Goal: Communication & Community: Answer question/provide support

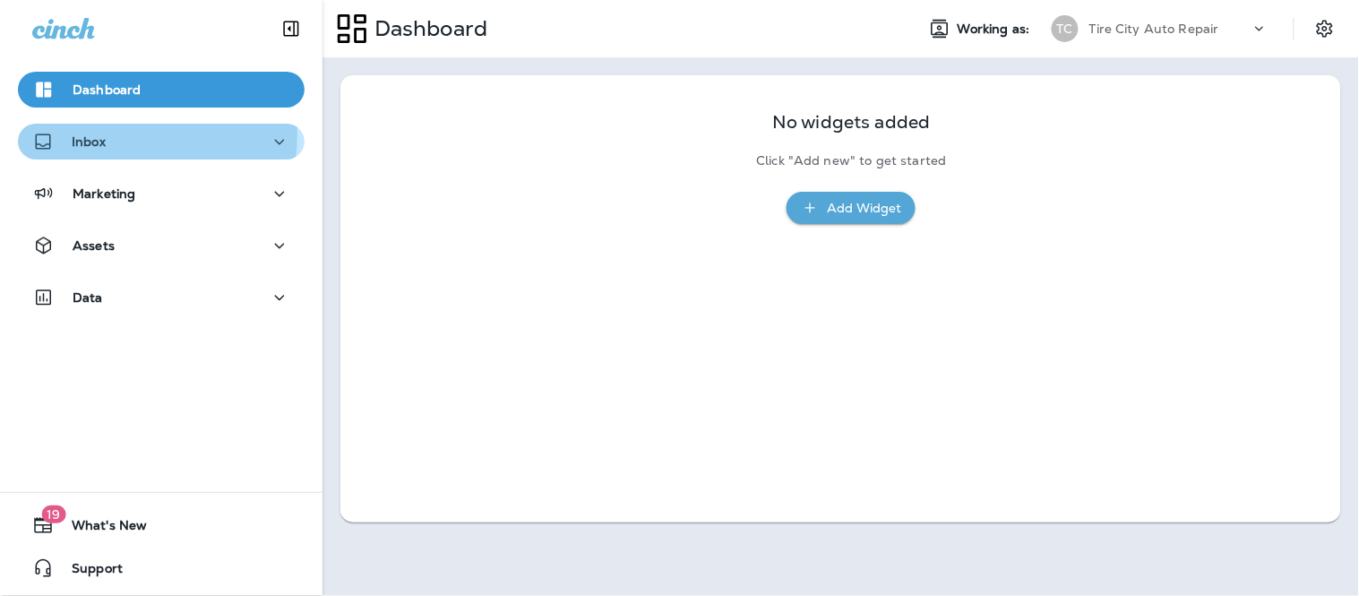
click at [66, 133] on div "Inbox" at bounding box center [68, 142] width 73 height 22
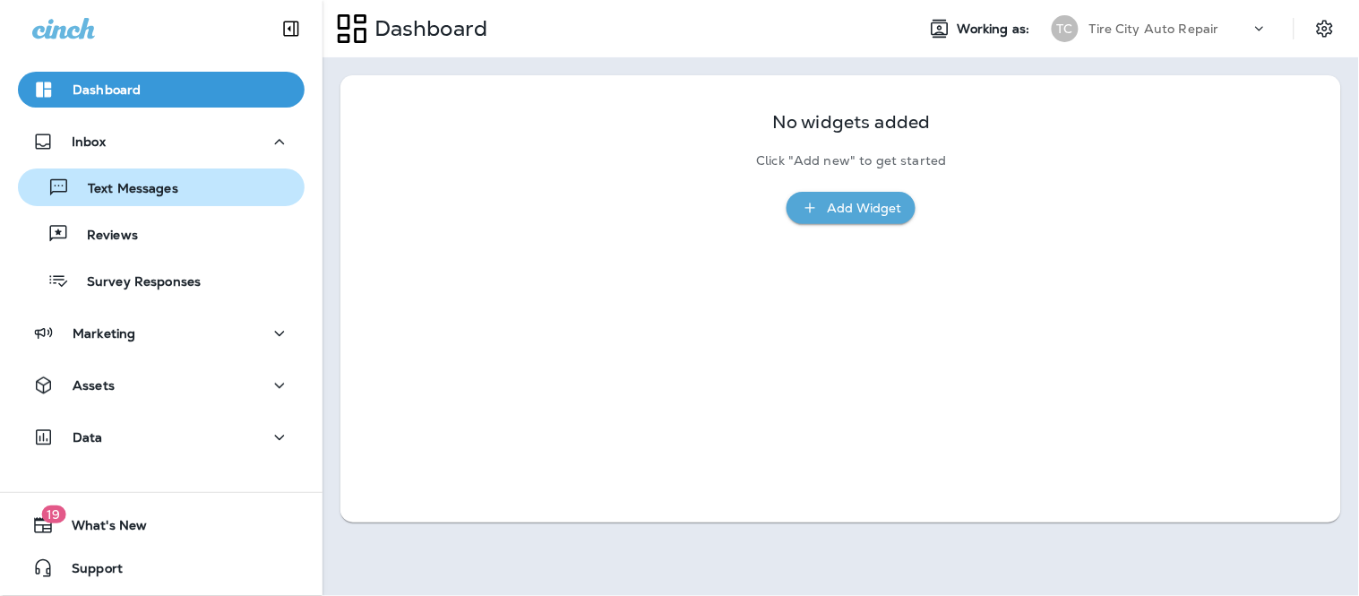
click at [147, 185] on p "Text Messages" at bounding box center [124, 189] width 108 height 17
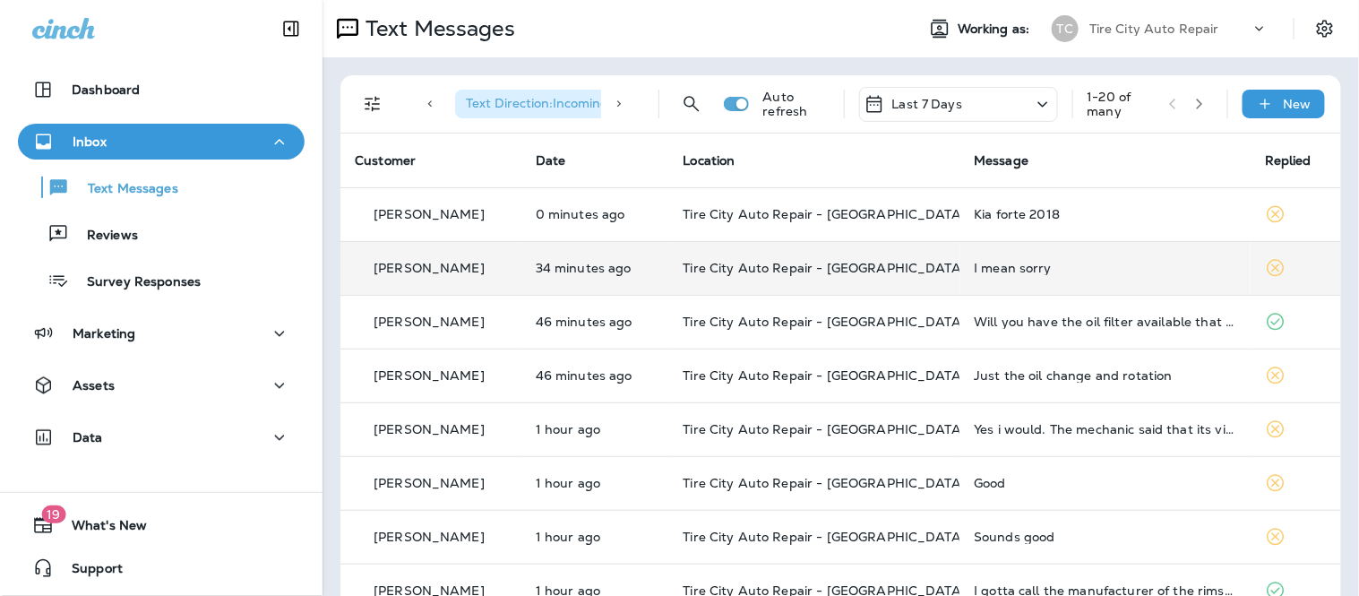
click at [507, 259] on div "[PERSON_NAME]" at bounding box center [431, 268] width 152 height 19
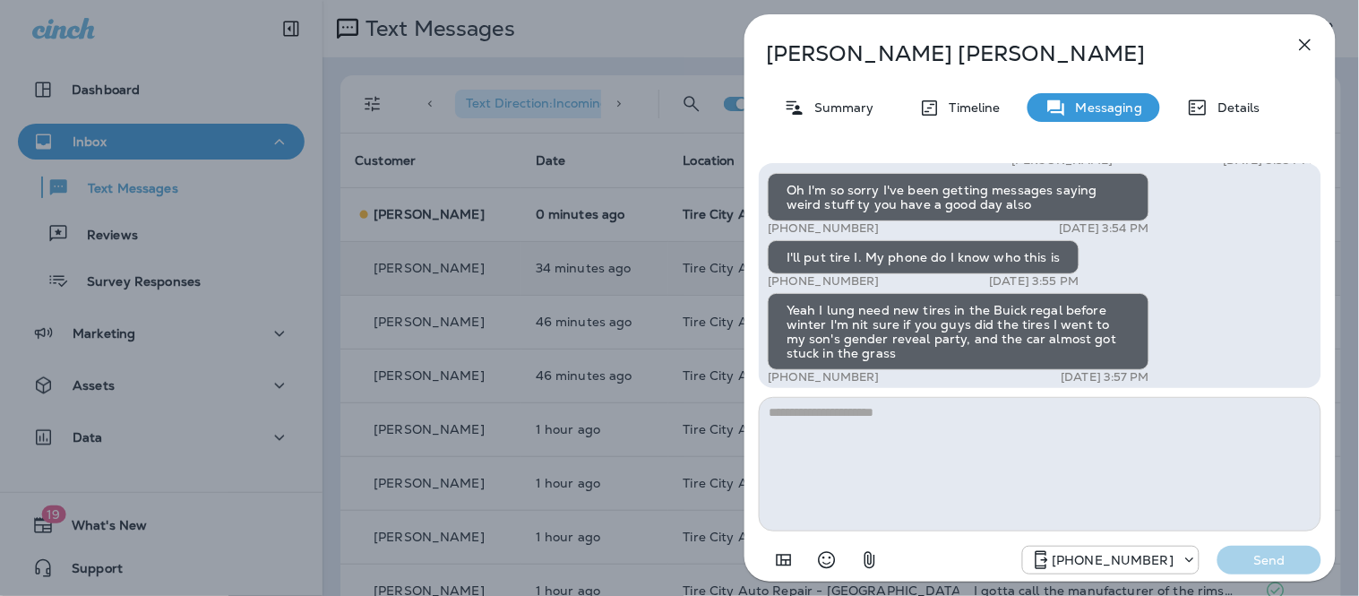
scroll to position [-198, 0]
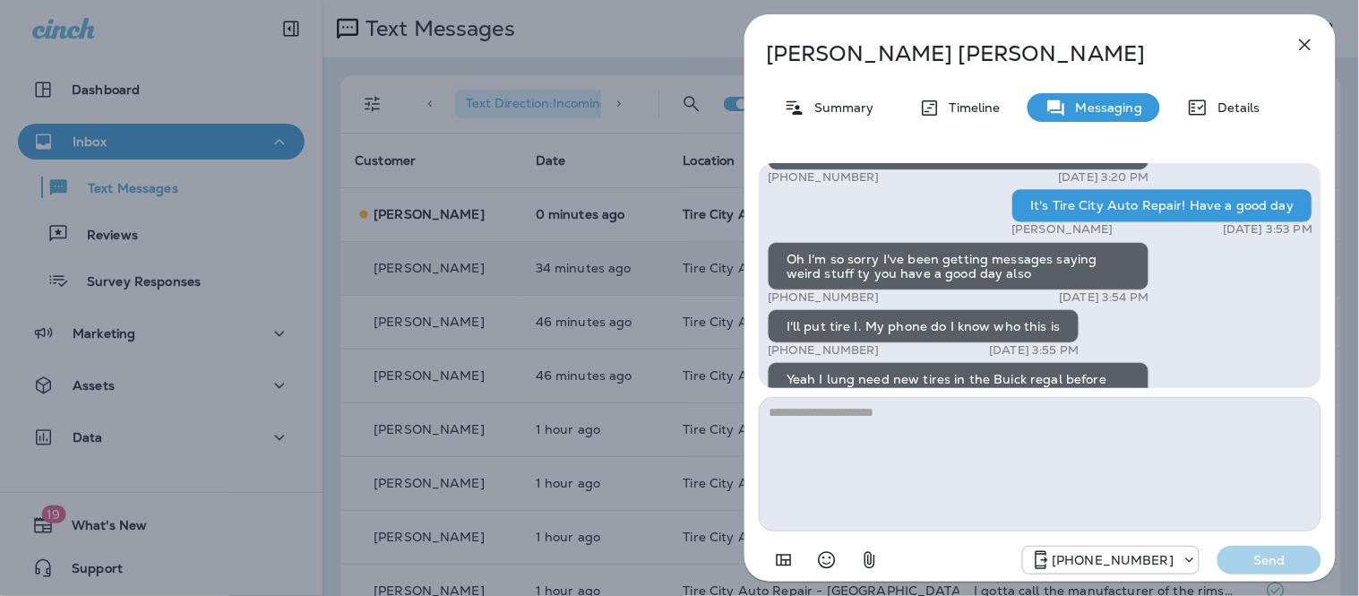
click at [971, 451] on textarea at bounding box center [1040, 464] width 562 height 134
type textarea "*"
click at [1135, 451] on textarea "**********" at bounding box center [1040, 464] width 562 height 134
type textarea "**********"
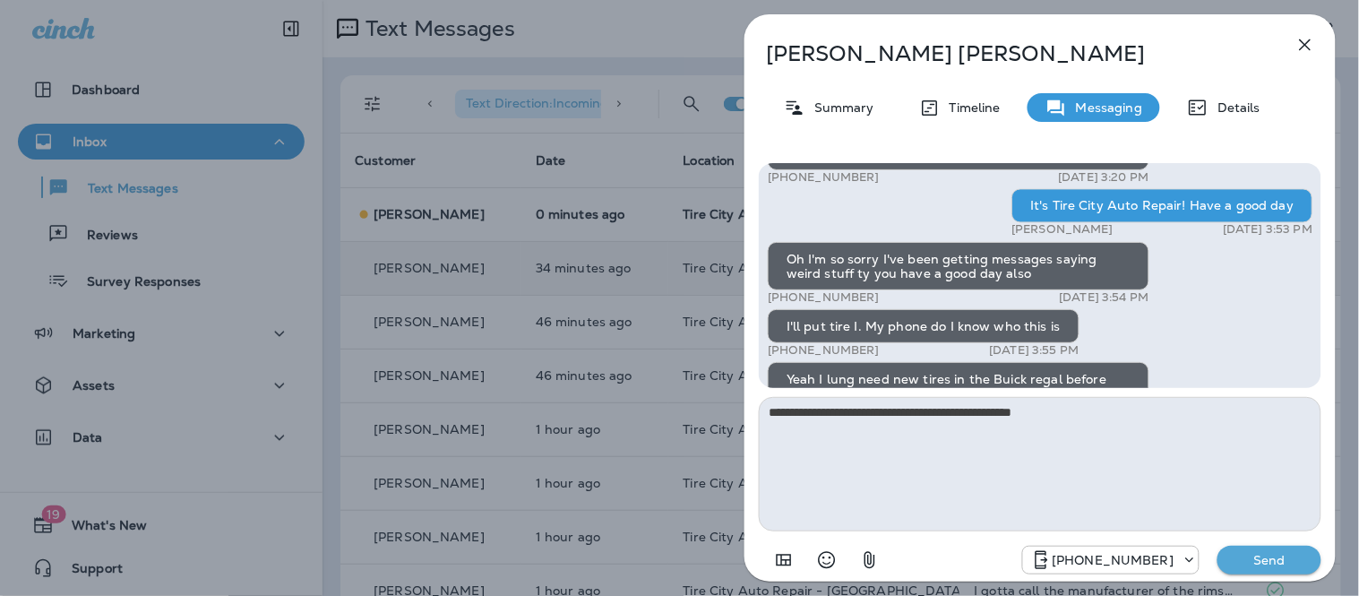
click at [1266, 542] on div "+15177778454 Send" at bounding box center [1040, 554] width 562 height 47
click at [1273, 552] on p "Send" at bounding box center [1269, 560] width 75 height 16
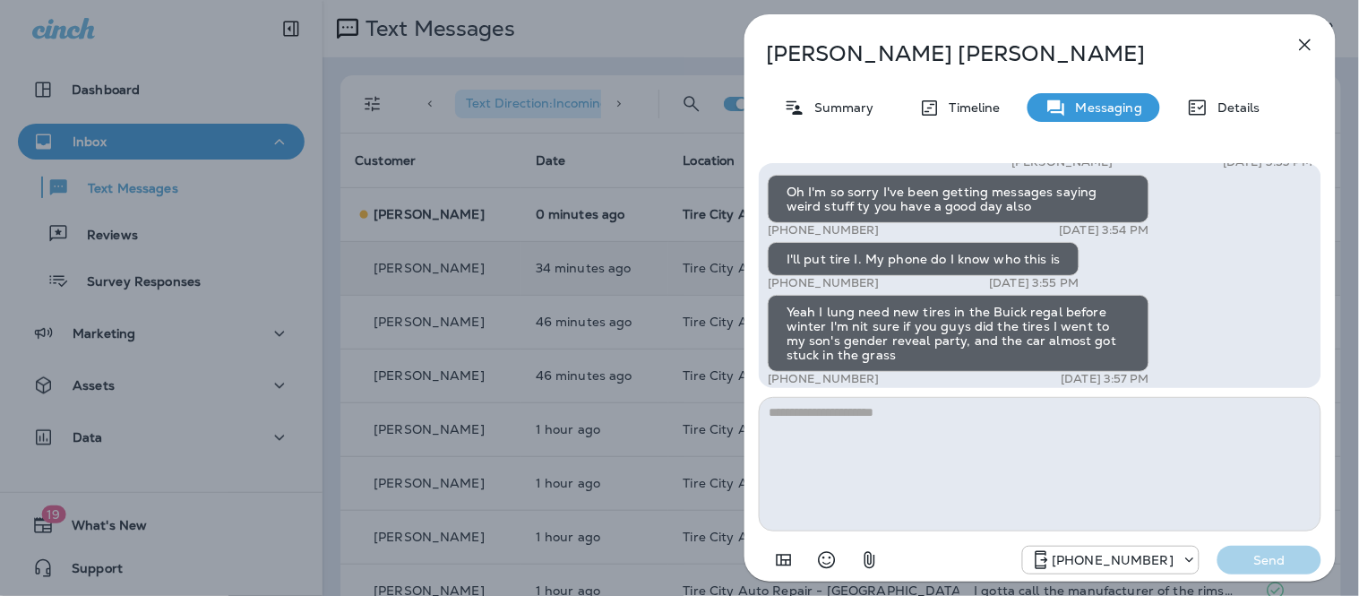
click at [1304, 52] on icon "button" at bounding box center [1304, 44] width 21 height 21
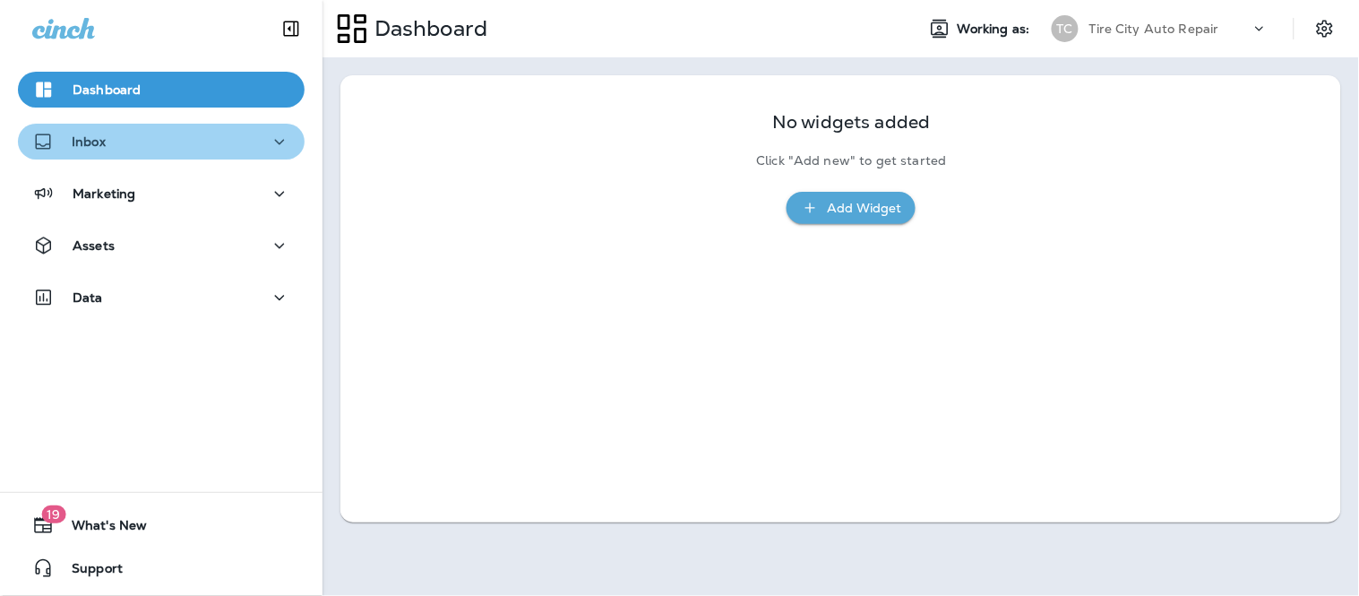
click at [165, 144] on div "Inbox" at bounding box center [161, 142] width 258 height 22
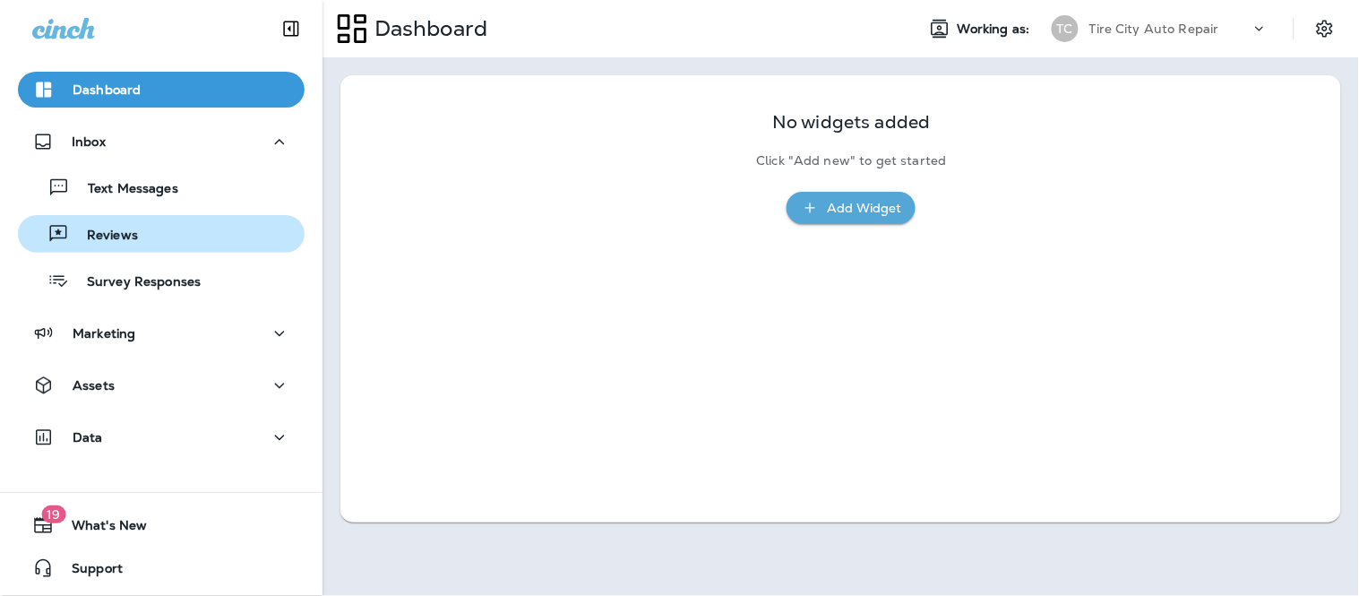
click at [143, 233] on div "Reviews" at bounding box center [161, 233] width 272 height 27
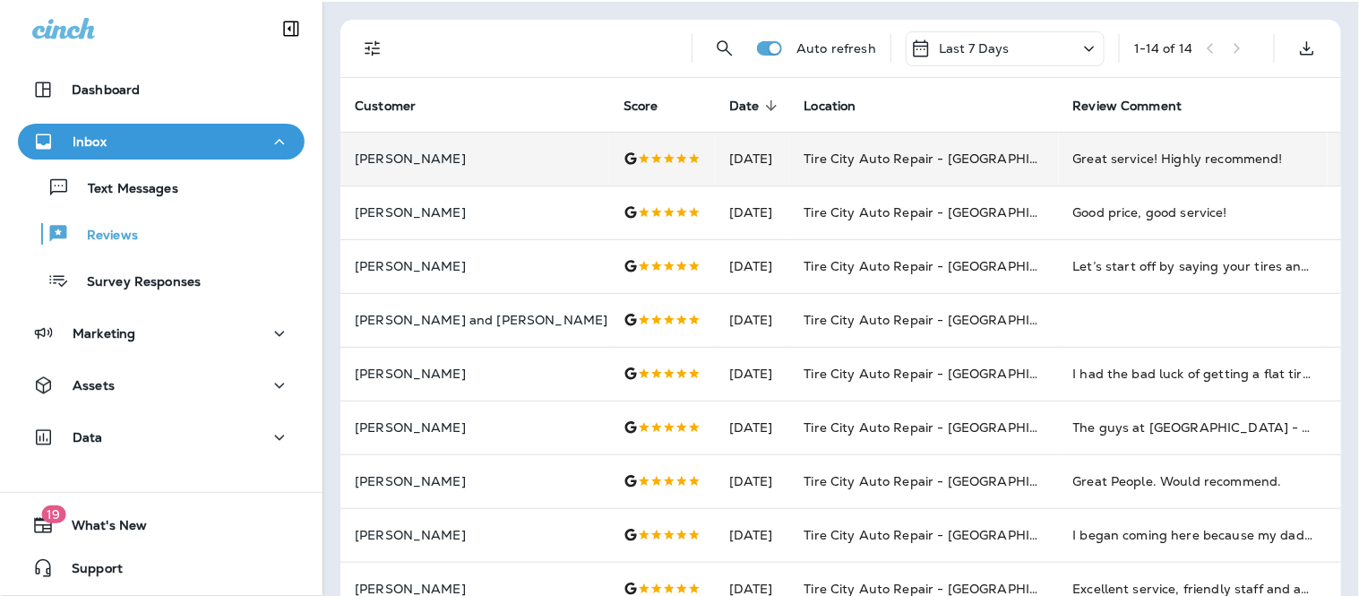
scroll to position [99, 0]
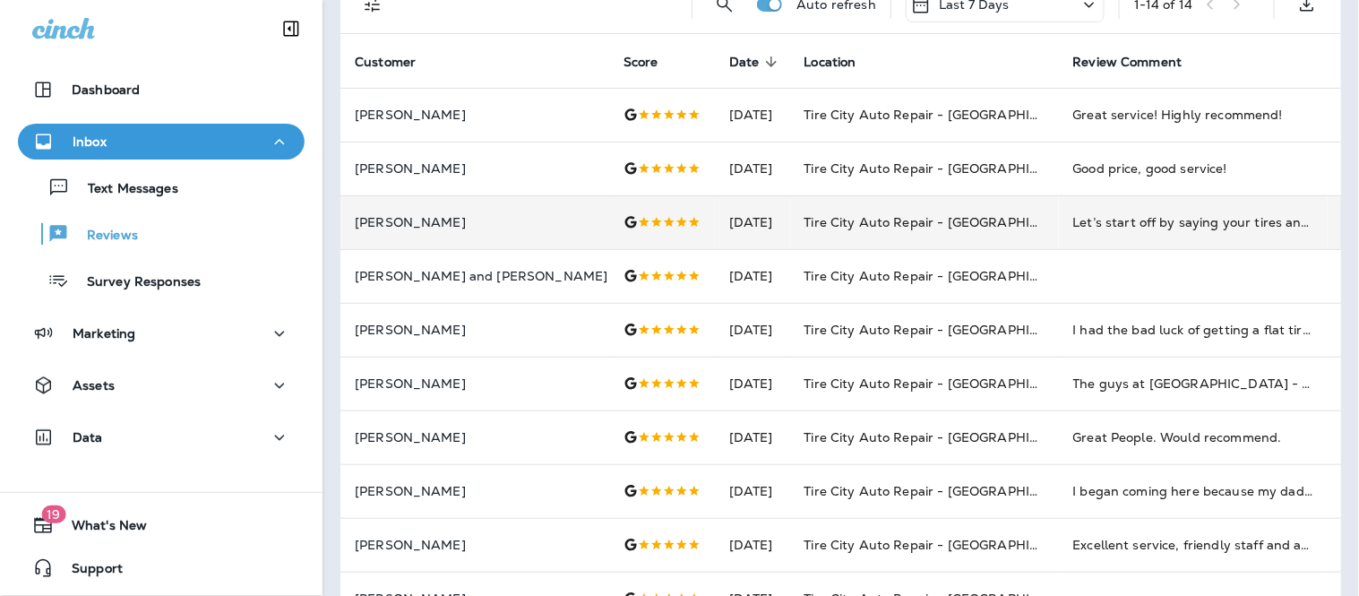
click at [715, 197] on td "[DATE]" at bounding box center [752, 222] width 75 height 54
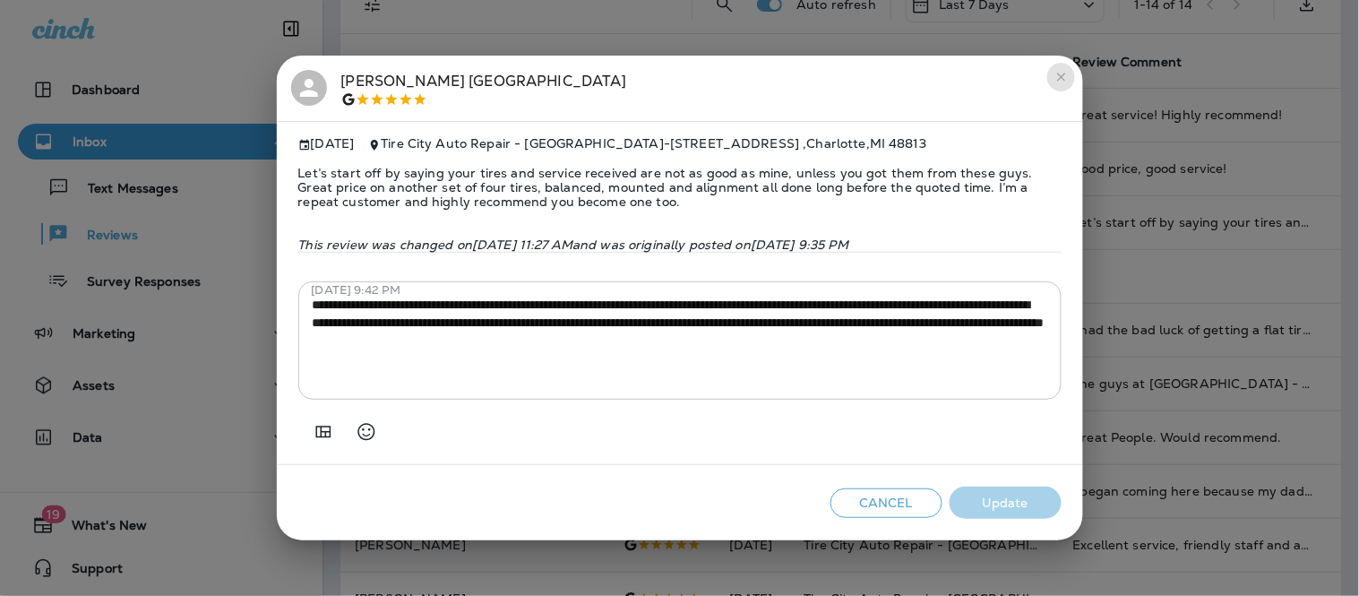
click at [1058, 74] on icon "close" at bounding box center [1061, 77] width 14 height 14
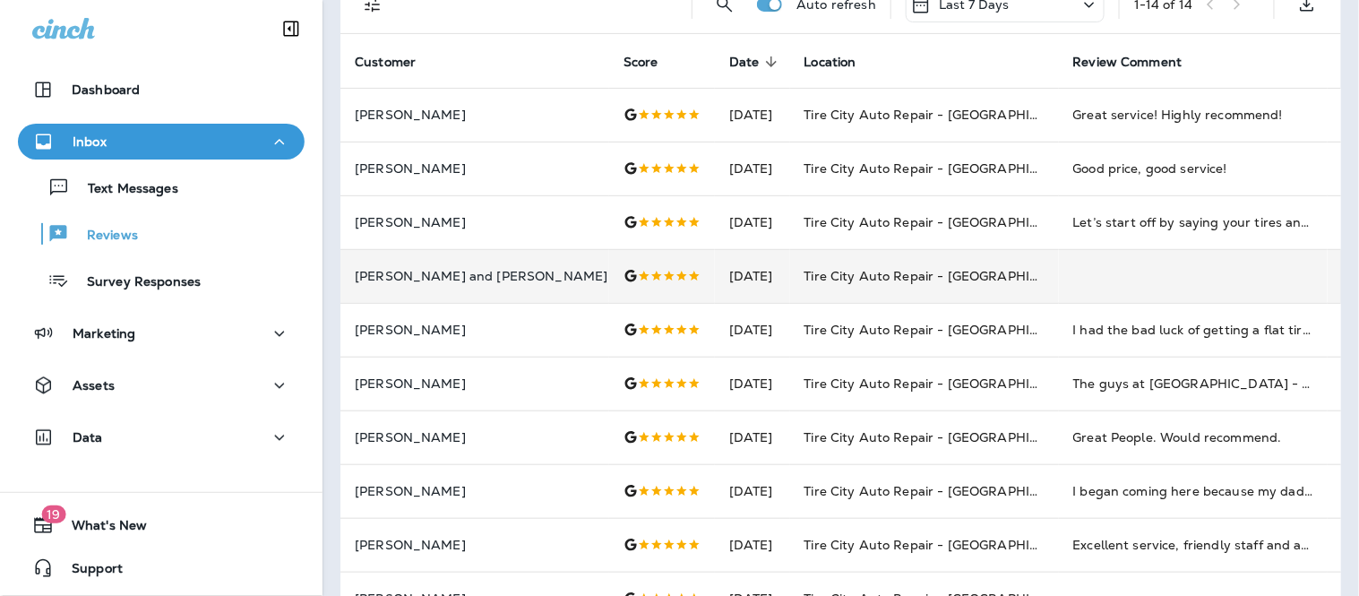
scroll to position [199, 0]
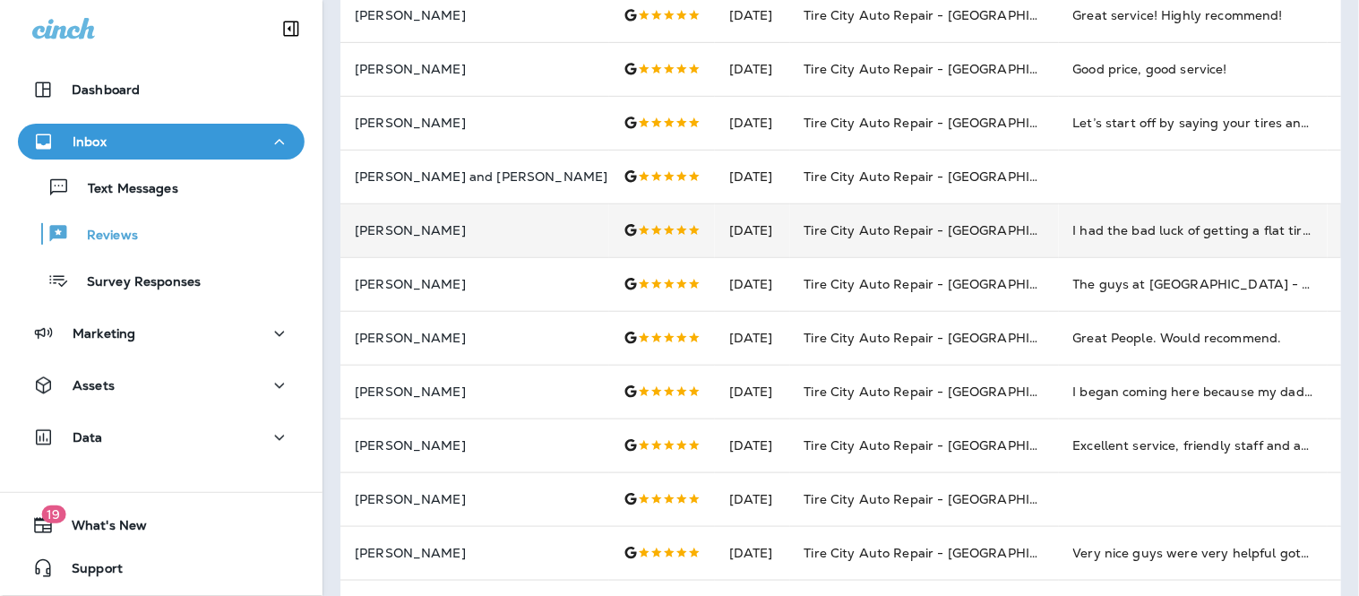
click at [1059, 249] on td "I had the bad luck of getting a flat tire while driving home from work. Fortuna…" at bounding box center [1193, 230] width 269 height 54
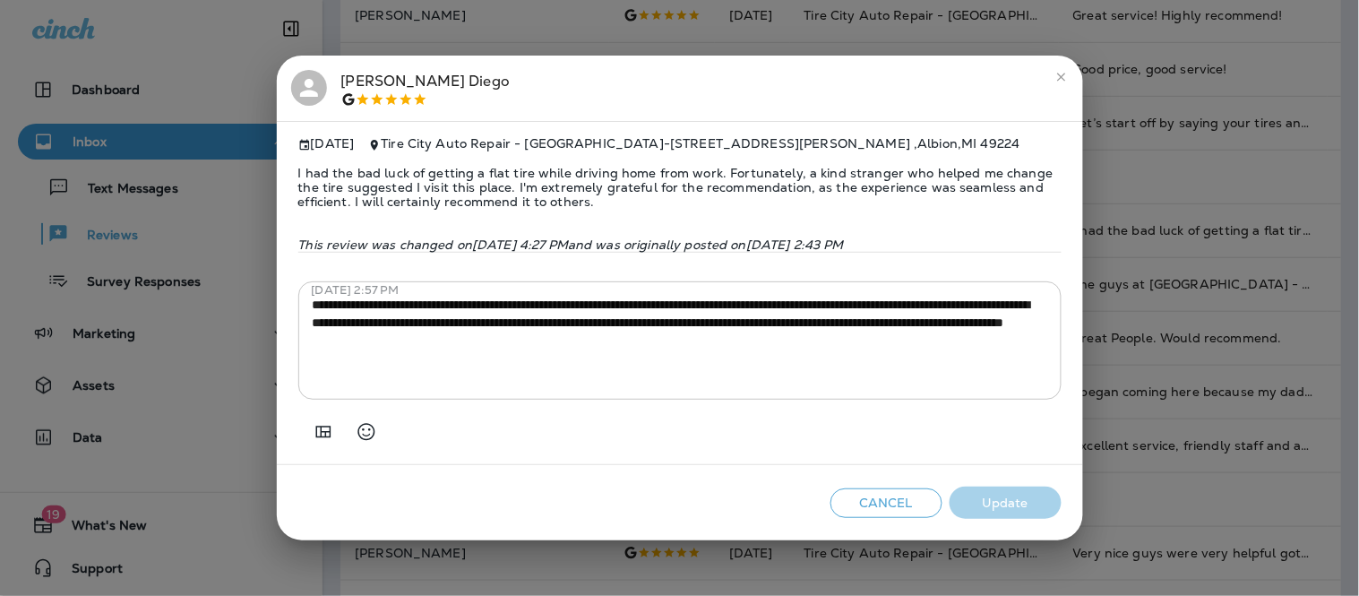
click at [1055, 82] on button "close" at bounding box center [1061, 77] width 29 height 29
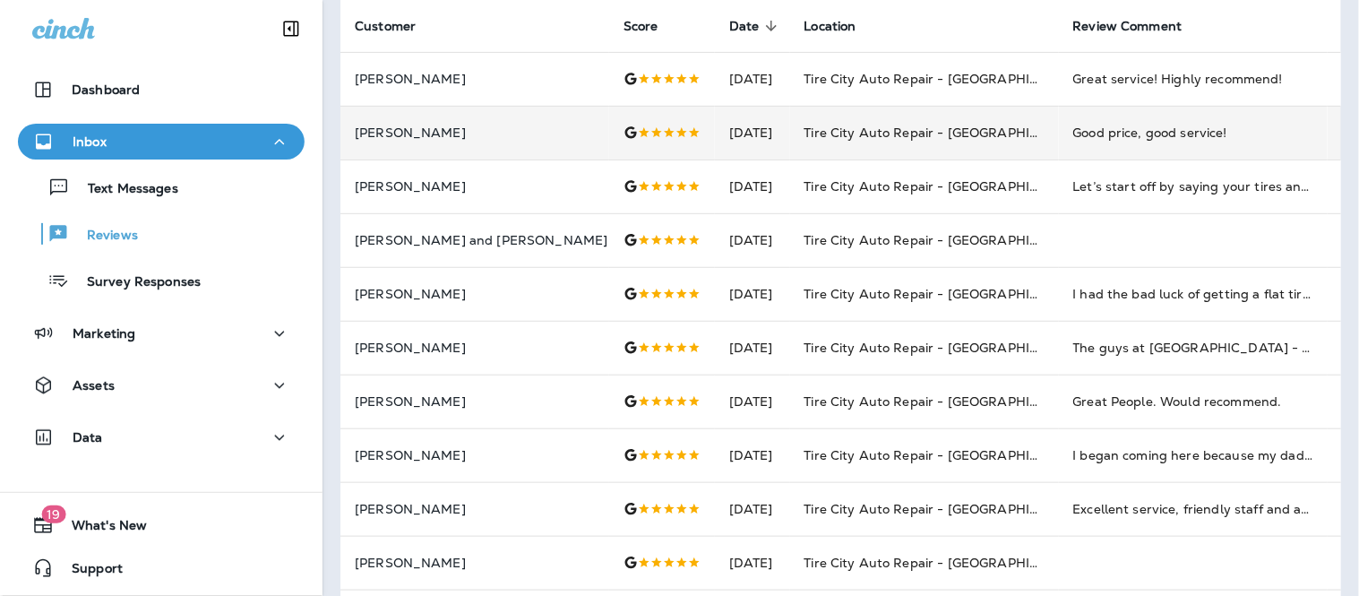
scroll to position [0, 0]
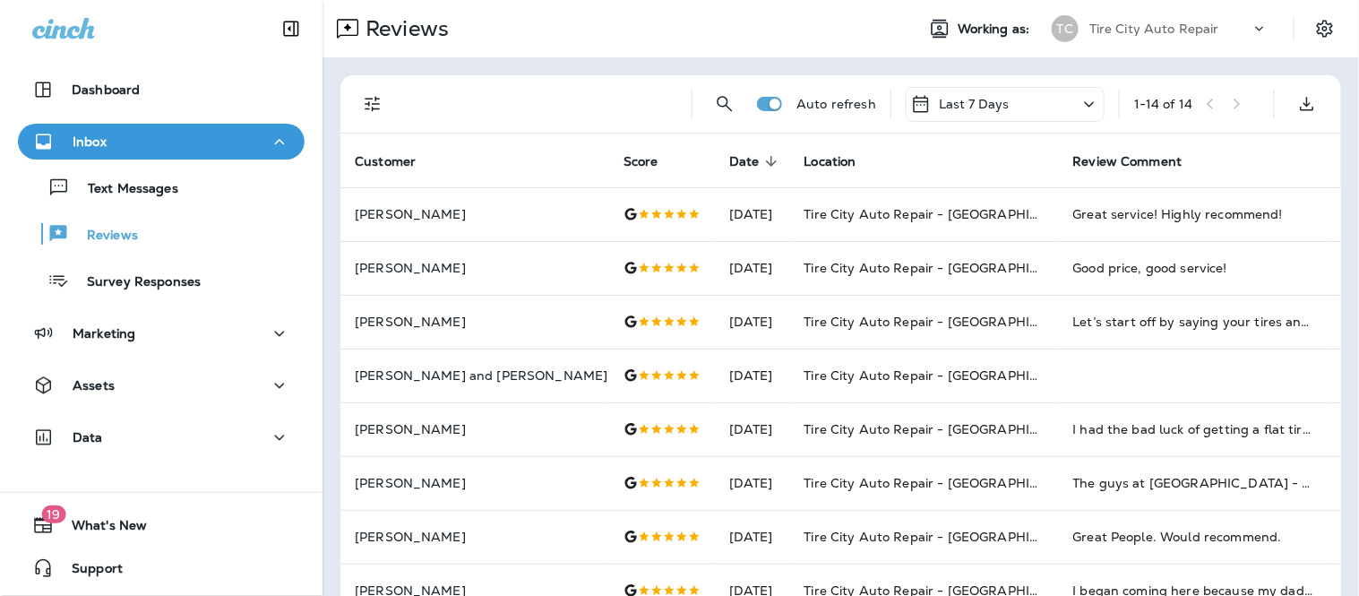
click at [1227, 99] on div "1 - 14 of 14" at bounding box center [1196, 103] width 125 height 27
click at [1025, 108] on div "Last 7 Days" at bounding box center [1005, 104] width 199 height 35
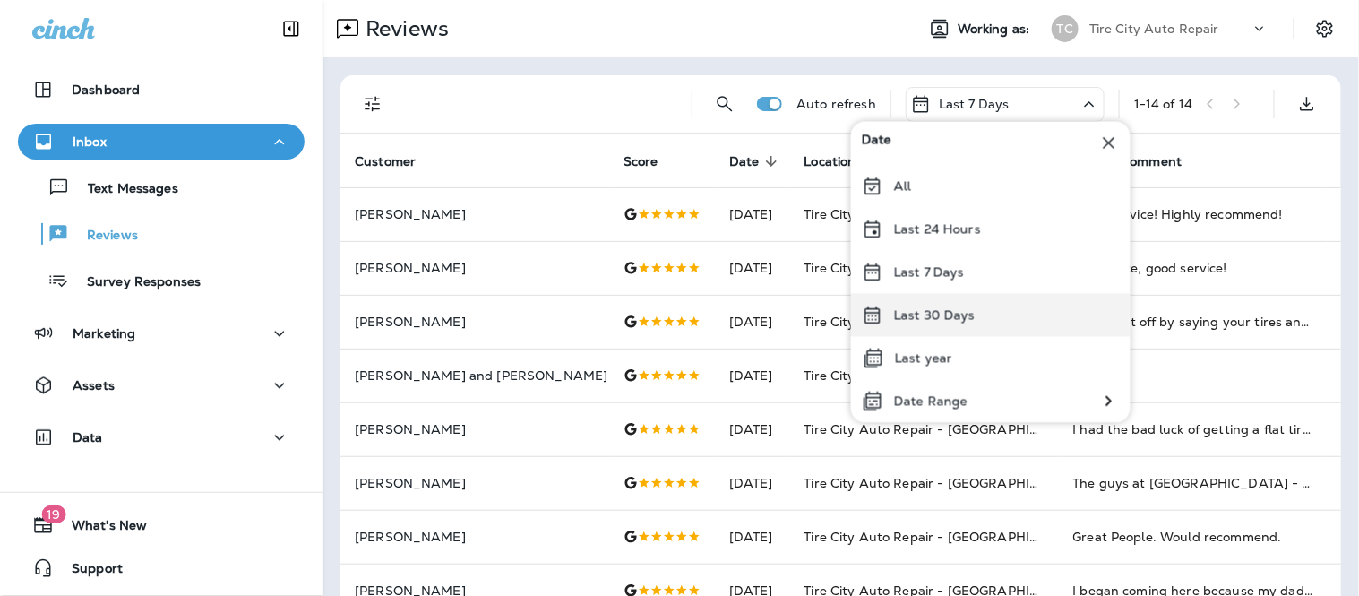
click at [949, 308] on p "Last 30 Days" at bounding box center [935, 315] width 82 height 14
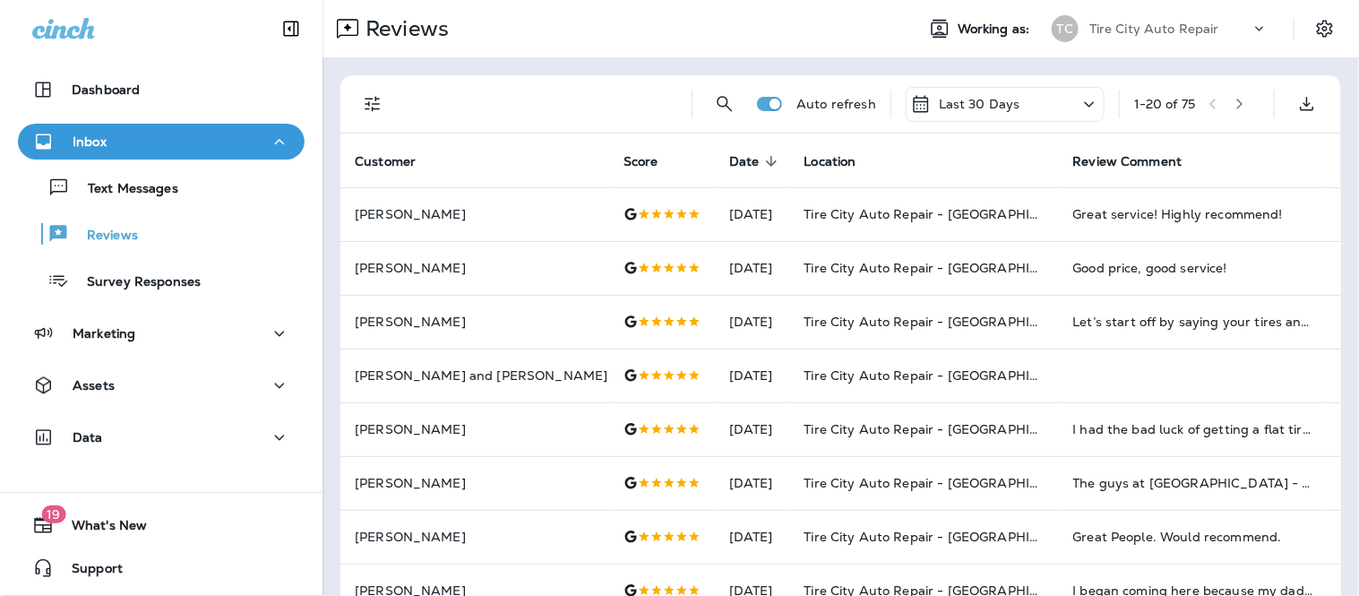
click at [1240, 105] on button "button" at bounding box center [1239, 103] width 27 height 27
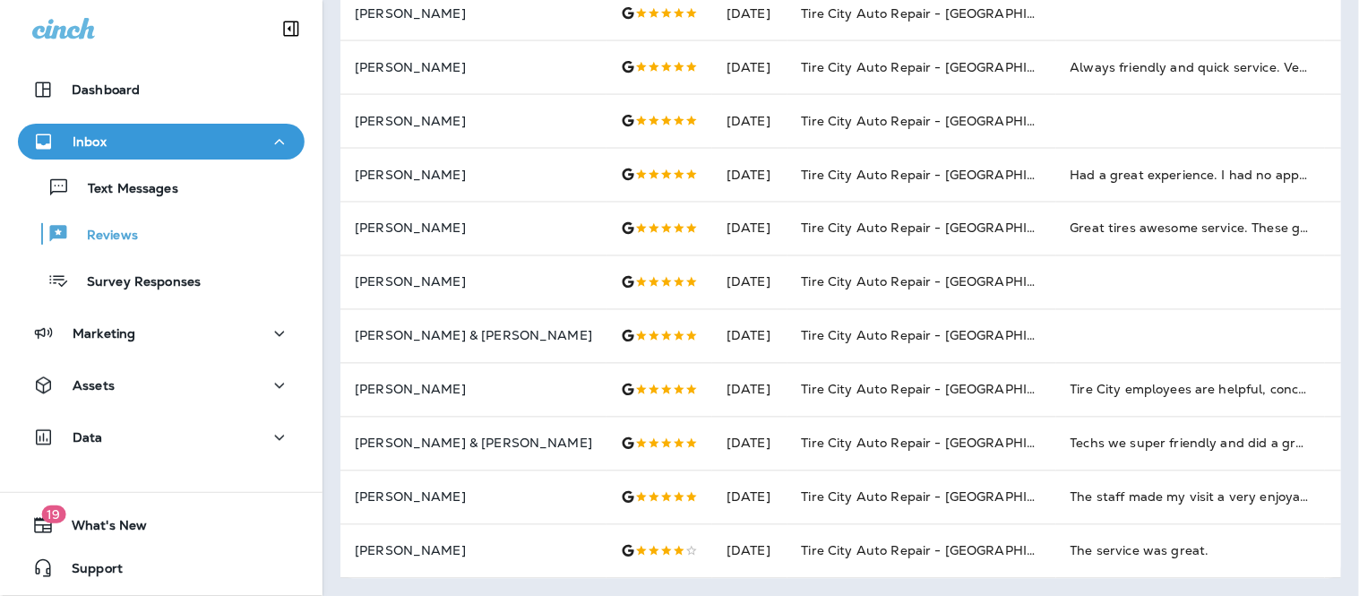
scroll to position [87, 0]
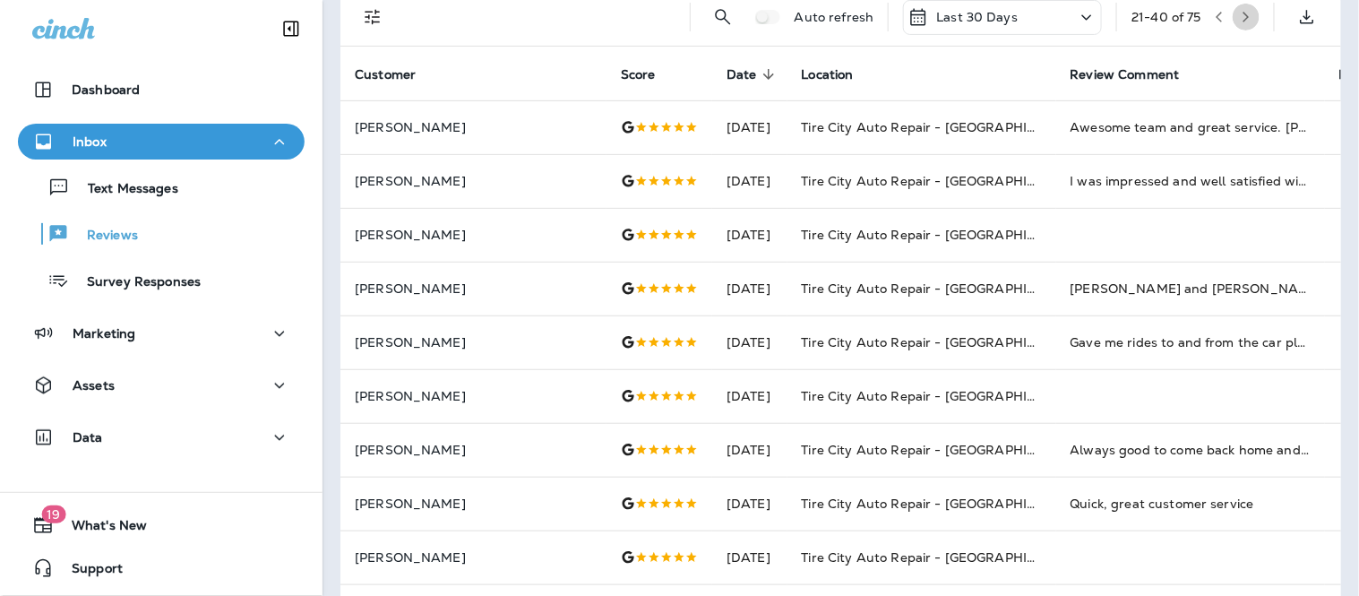
click at [1232, 27] on button "button" at bounding box center [1245, 17] width 27 height 27
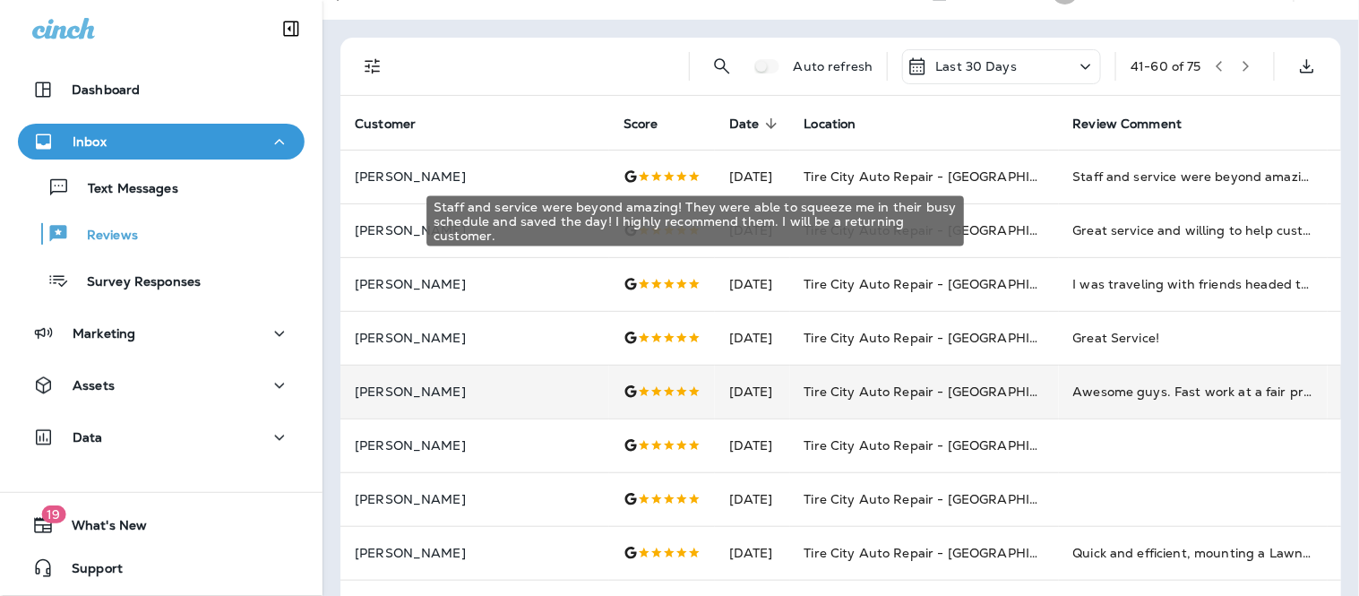
scroll to position [0, 0]
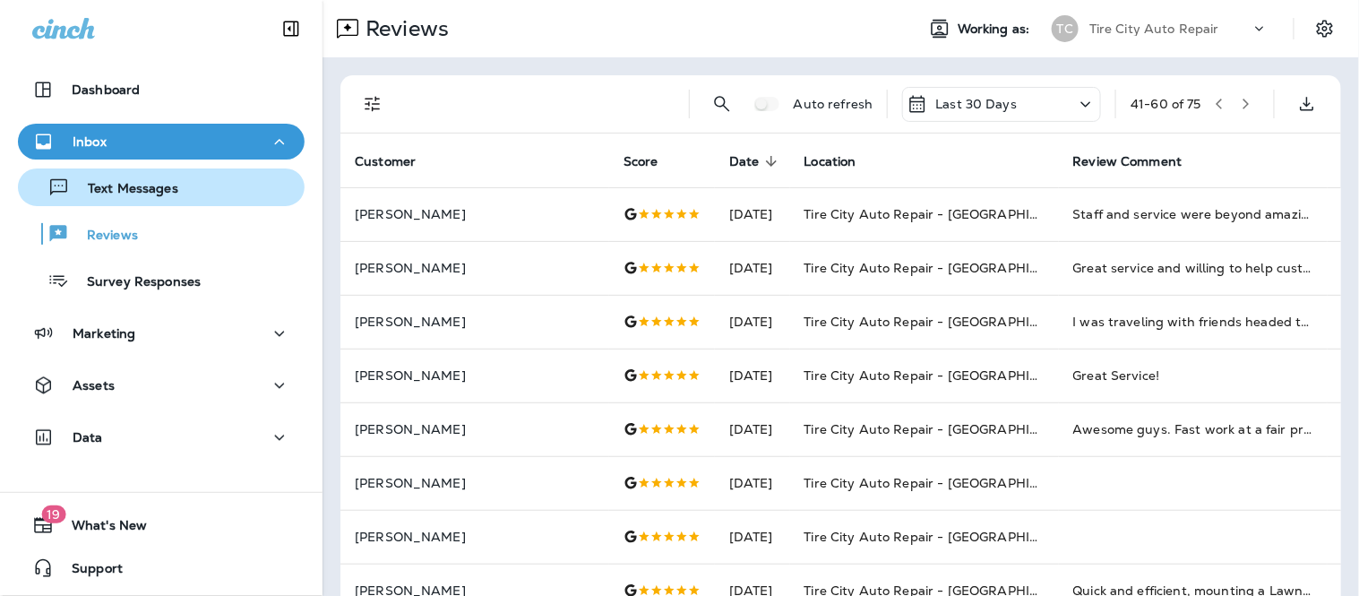
click at [132, 199] on div "Text Messages" at bounding box center [101, 187] width 153 height 27
